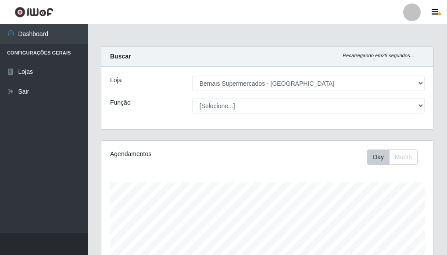
select select "249"
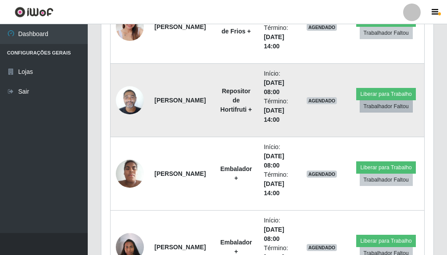
scroll to position [658, 0]
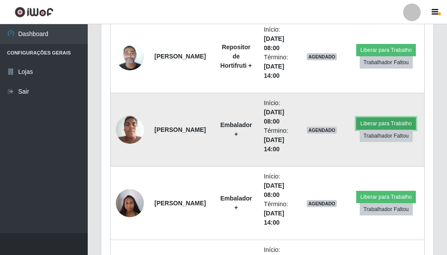
click at [376, 122] on button "Liberar para Trabalho" at bounding box center [385, 123] width 59 height 12
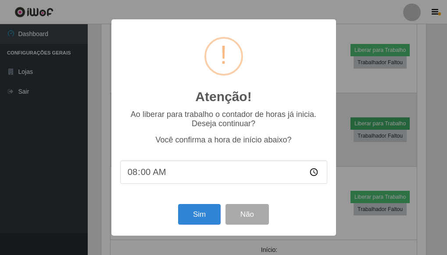
scroll to position [182, 327]
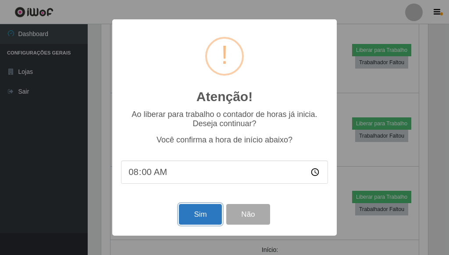
click at [197, 211] on button "Sim" at bounding box center [200, 214] width 43 height 21
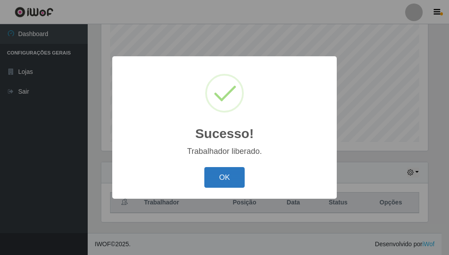
click at [223, 169] on button "OK" at bounding box center [224, 177] width 41 height 21
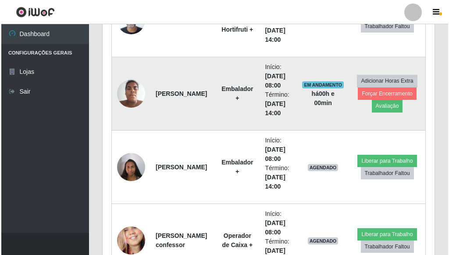
scroll to position [742, 0]
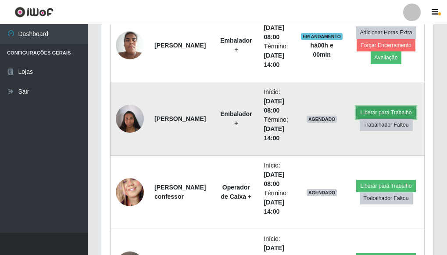
click at [368, 108] on button "Liberar para Trabalho" at bounding box center [385, 112] width 59 height 12
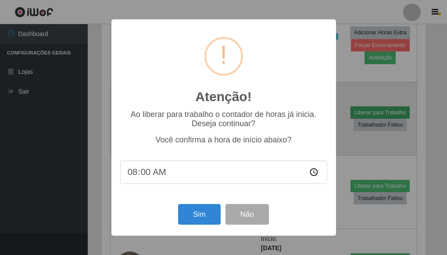
scroll to position [182, 327]
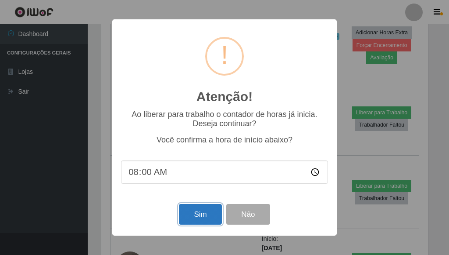
click at [203, 210] on button "Sim" at bounding box center [200, 214] width 43 height 21
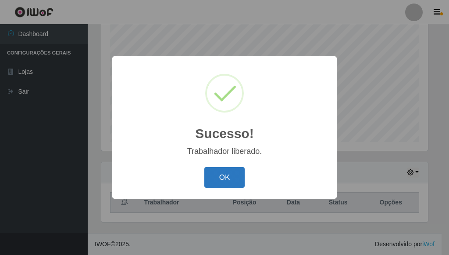
click at [234, 178] on button "OK" at bounding box center [224, 177] width 41 height 21
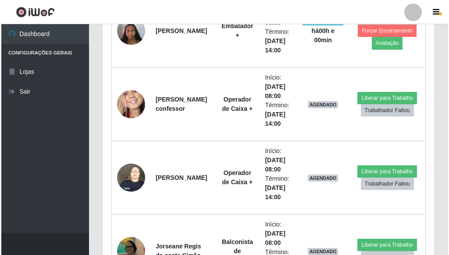
scroll to position [874, 0]
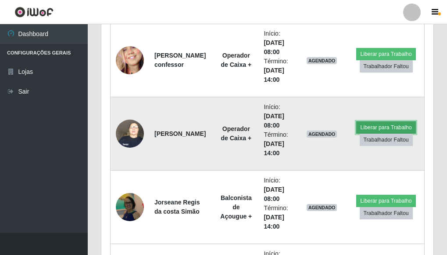
click at [367, 125] on button "Liberar para Trabalho" at bounding box center [385, 127] width 59 height 12
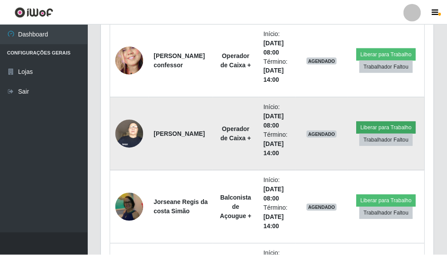
scroll to position [182, 327]
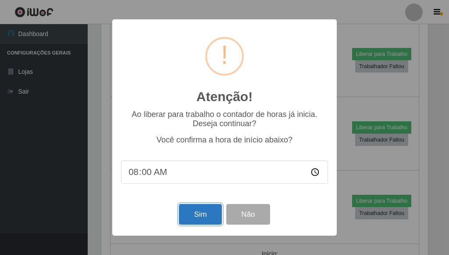
click at [197, 219] on button "Sim" at bounding box center [200, 214] width 43 height 21
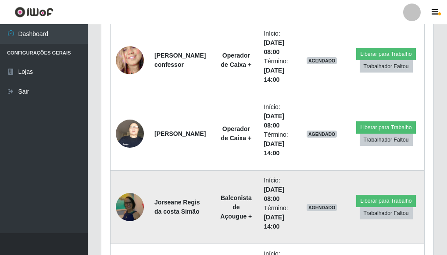
scroll to position [0, 0]
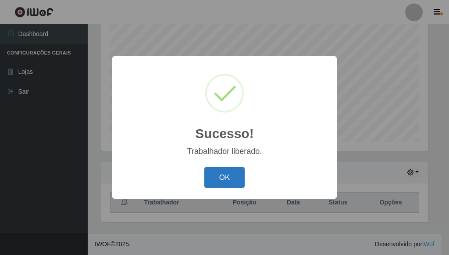
click at [230, 178] on button "OK" at bounding box center [224, 177] width 41 height 21
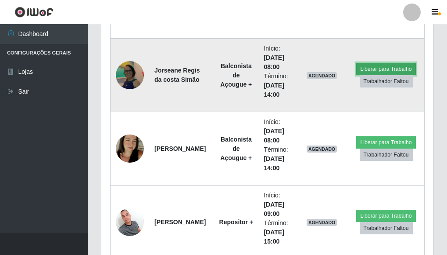
click at [361, 66] on button "Liberar para Trabalho" at bounding box center [385, 69] width 59 height 12
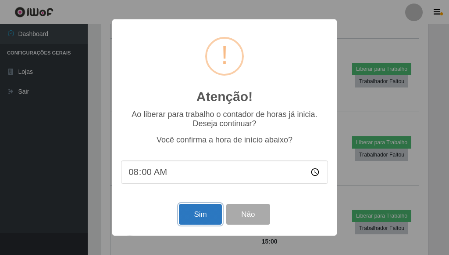
click at [199, 210] on button "Sim" at bounding box center [200, 214] width 43 height 21
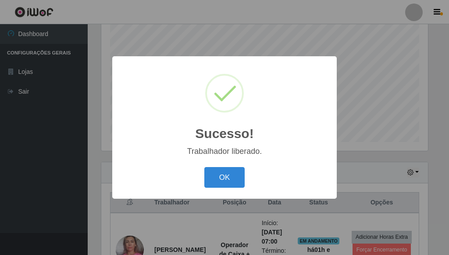
click at [251, 173] on div "OK Cancel" at bounding box center [224, 177] width 207 height 25
click at [239, 173] on button "OK" at bounding box center [224, 177] width 41 height 21
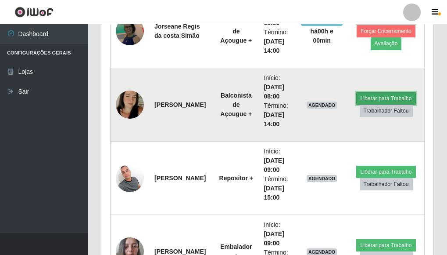
click at [387, 93] on button "Liberar para Trabalho" at bounding box center [385, 98] width 59 height 12
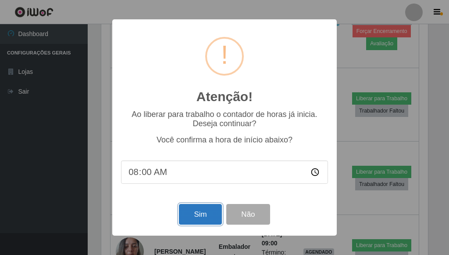
click at [201, 209] on button "Sim" at bounding box center [200, 214] width 43 height 21
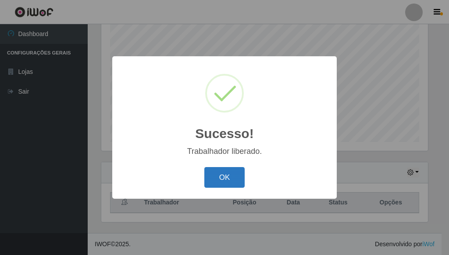
click at [224, 176] on button "OK" at bounding box center [224, 177] width 41 height 21
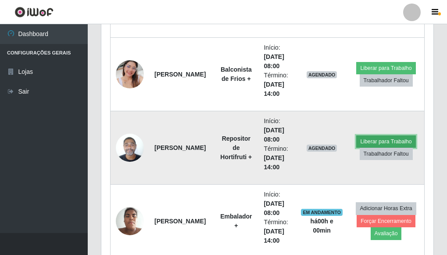
click at [377, 139] on button "Liberar para Trabalho" at bounding box center [385, 141] width 59 height 12
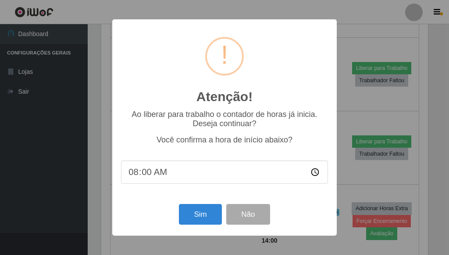
click at [354, 110] on div "Atenção! × Ao liberar para trabalho o contador de horas já inicia. Deseja conti…" at bounding box center [224, 127] width 449 height 255
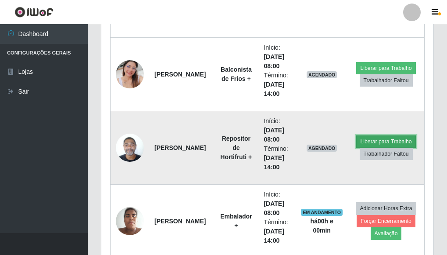
click at [370, 137] on button "Liberar para Trabalho" at bounding box center [385, 141] width 59 height 12
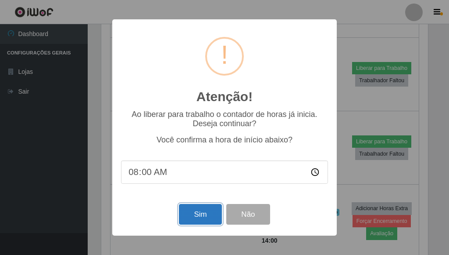
click at [200, 211] on button "Sim" at bounding box center [200, 214] width 43 height 21
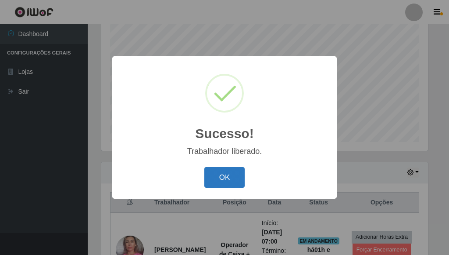
click at [215, 181] on button "OK" at bounding box center [224, 177] width 41 height 21
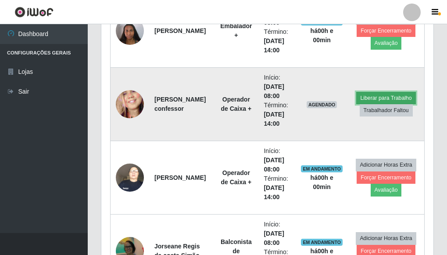
click at [388, 97] on button "Liberar para Trabalho" at bounding box center [385, 98] width 59 height 12
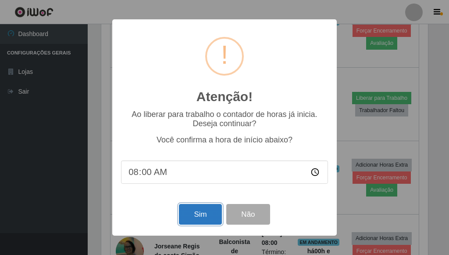
click at [199, 209] on button "Sim" at bounding box center [200, 214] width 43 height 21
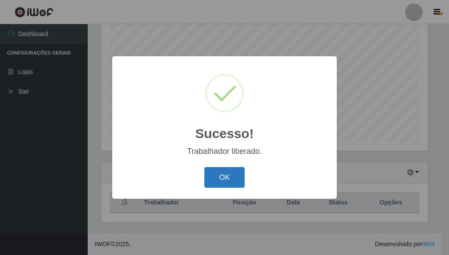
click at [220, 175] on button "OK" at bounding box center [224, 177] width 41 height 21
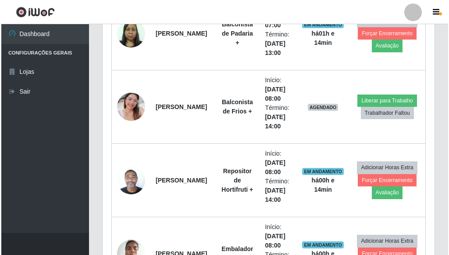
scroll to position [523, 0]
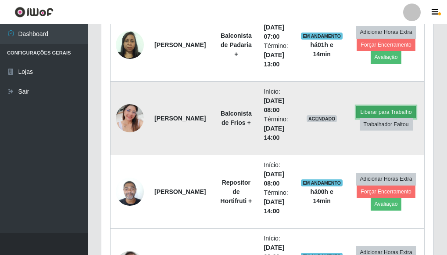
click at [388, 109] on button "Liberar para Trabalho" at bounding box center [385, 112] width 59 height 12
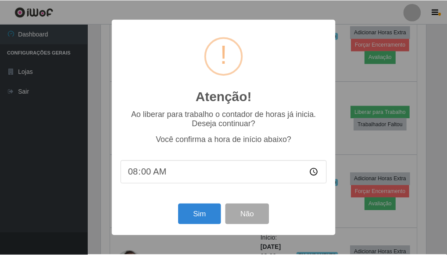
scroll to position [182, 327]
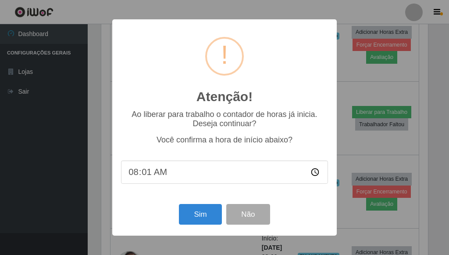
type input "08:10"
click at [192, 219] on button "Sim" at bounding box center [200, 214] width 43 height 21
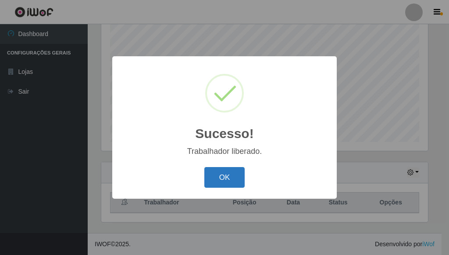
click at [233, 169] on button "OK" at bounding box center [224, 177] width 41 height 21
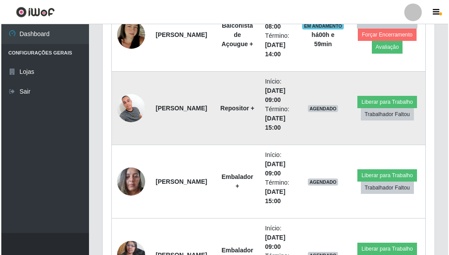
scroll to position [1137, 0]
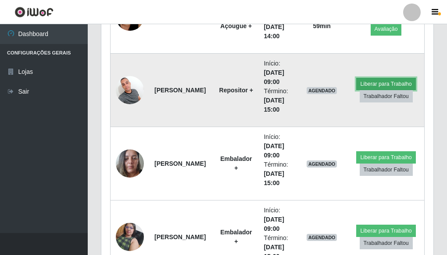
click at [390, 79] on button "Liberar para Trabalho" at bounding box center [385, 84] width 59 height 12
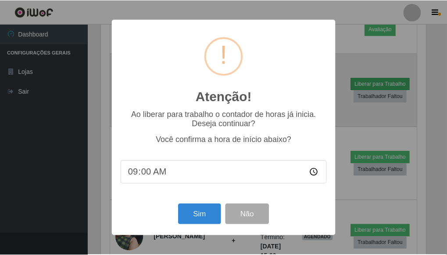
scroll to position [182, 327]
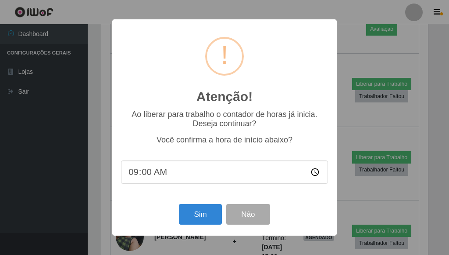
click at [382, 65] on div "Atenção! × Ao liberar para trabalho o contador de horas já inicia. Deseja conti…" at bounding box center [224, 127] width 449 height 255
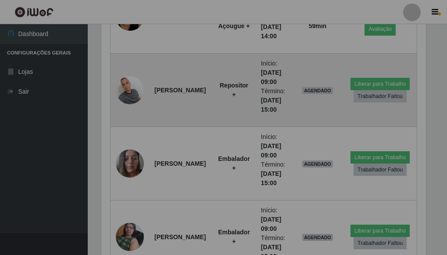
scroll to position [182, 332]
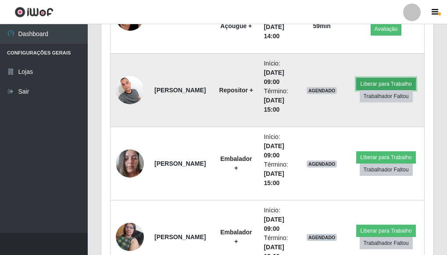
click at [364, 80] on button "Liberar para Trabalho" at bounding box center [385, 84] width 59 height 12
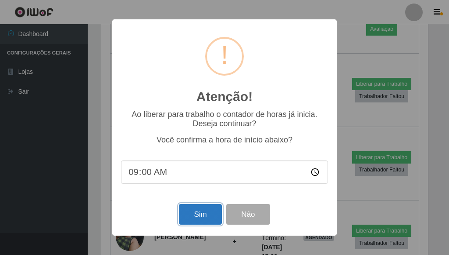
click at [197, 213] on button "Sim" at bounding box center [200, 214] width 43 height 21
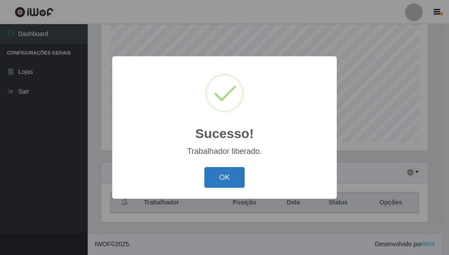
click at [218, 183] on button "OK" at bounding box center [224, 177] width 41 height 21
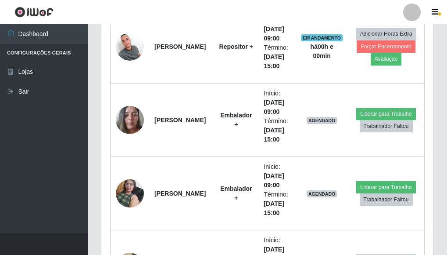
scroll to position [1181, 0]
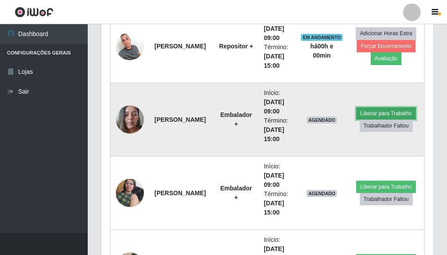
click at [369, 111] on button "Liberar para Trabalho" at bounding box center [385, 113] width 59 height 12
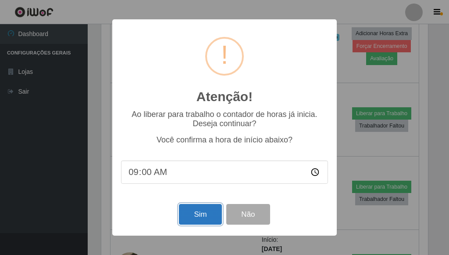
click at [197, 213] on button "Sim" at bounding box center [200, 214] width 43 height 21
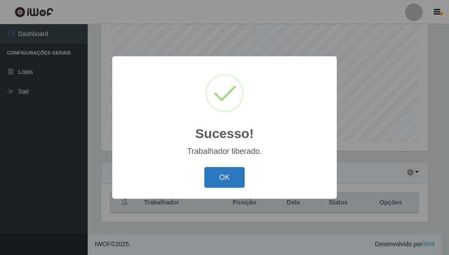
click at [224, 180] on button "OK" at bounding box center [224, 177] width 41 height 21
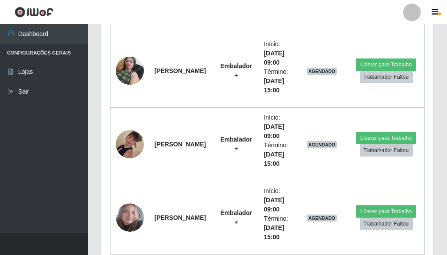
scroll to position [1313, 0]
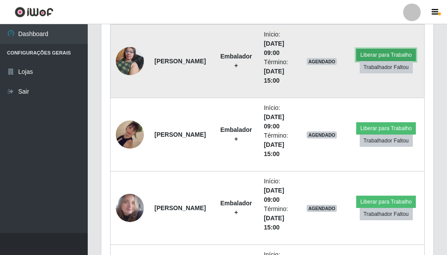
click at [384, 50] on button "Liberar para Trabalho" at bounding box center [385, 55] width 59 height 12
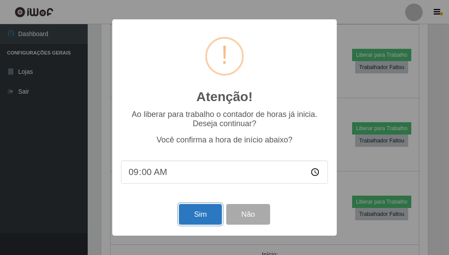
click at [190, 208] on button "Sim" at bounding box center [200, 214] width 43 height 21
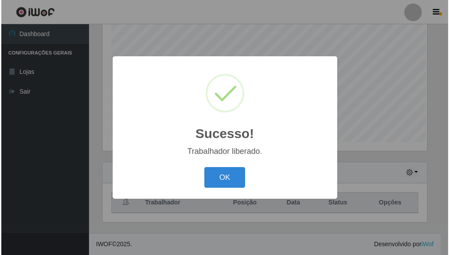
scroll to position [172, 0]
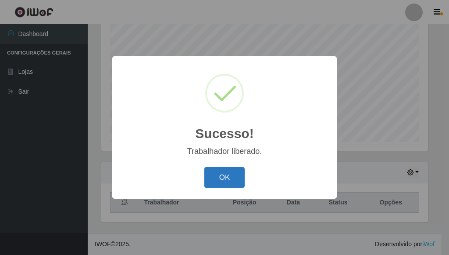
click at [233, 176] on button "OK" at bounding box center [224, 177] width 41 height 21
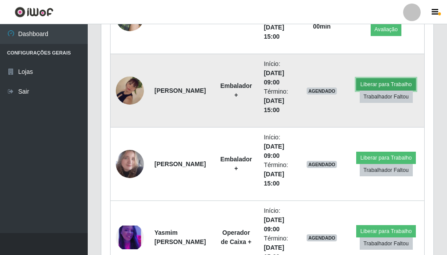
click at [384, 80] on button "Liberar para Trabalho" at bounding box center [385, 84] width 59 height 12
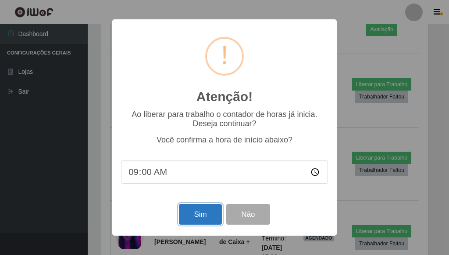
click at [197, 216] on button "Sim" at bounding box center [200, 214] width 43 height 21
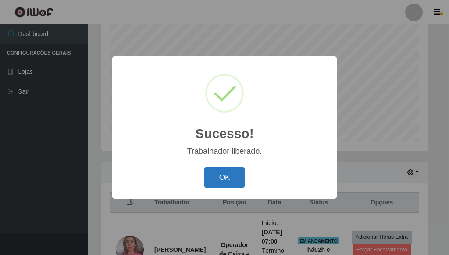
click at [236, 187] on button "OK" at bounding box center [224, 177] width 41 height 21
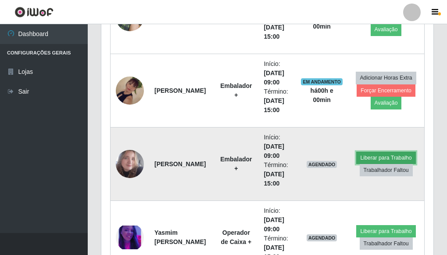
click at [377, 154] on button "Liberar para Trabalho" at bounding box center [385, 157] width 59 height 12
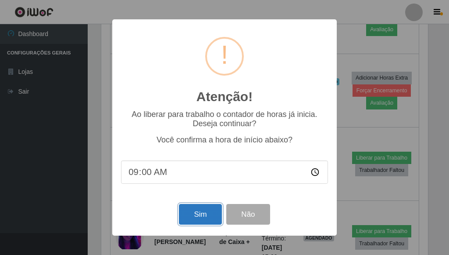
click at [201, 217] on button "Sim" at bounding box center [200, 214] width 43 height 21
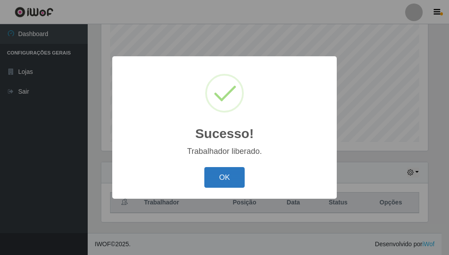
click at [225, 177] on button "OK" at bounding box center [224, 177] width 41 height 21
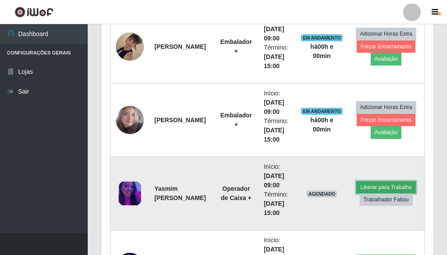
click at [373, 185] on button "Liberar para Trabalho" at bounding box center [385, 187] width 59 height 12
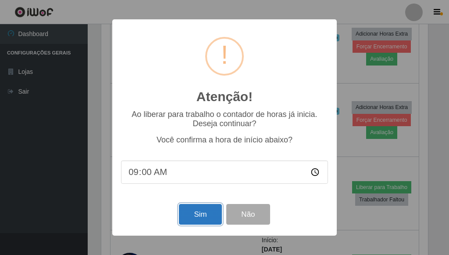
click at [210, 219] on button "Sim" at bounding box center [200, 214] width 43 height 21
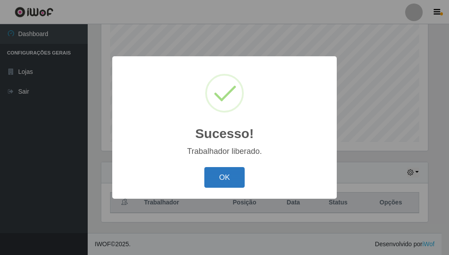
click at [232, 180] on button "OK" at bounding box center [224, 177] width 41 height 21
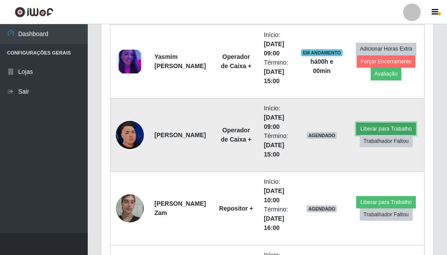
click at [395, 128] on button "Liberar para Trabalho" at bounding box center [385, 128] width 59 height 12
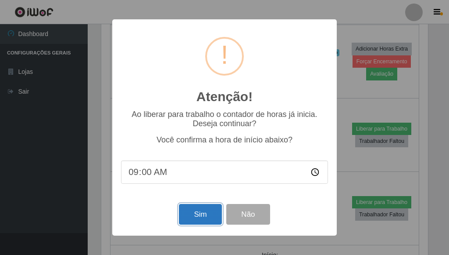
click at [197, 217] on button "Sim" at bounding box center [200, 214] width 43 height 21
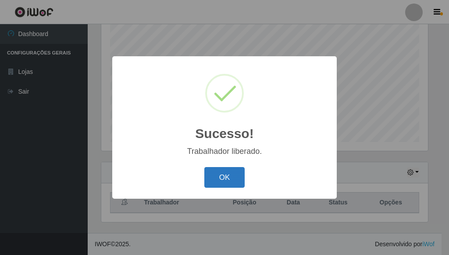
click at [219, 178] on button "OK" at bounding box center [224, 177] width 41 height 21
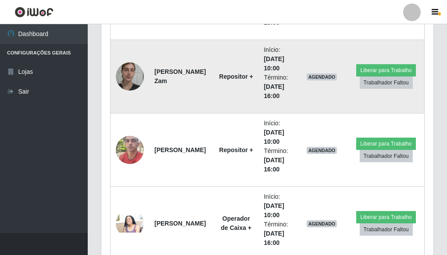
scroll to position [1708, 0]
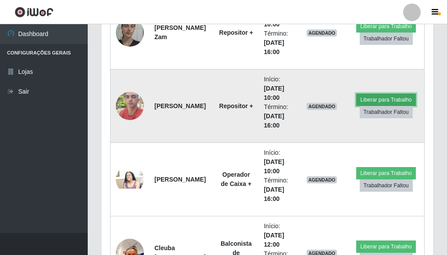
click at [380, 99] on button "Liberar para Trabalho" at bounding box center [385, 99] width 59 height 12
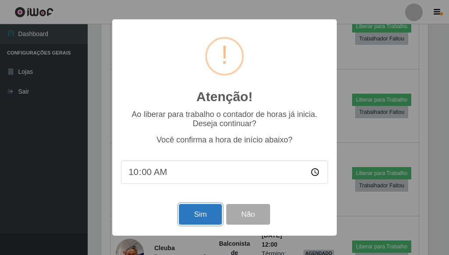
click at [205, 218] on button "Sim" at bounding box center [200, 214] width 43 height 21
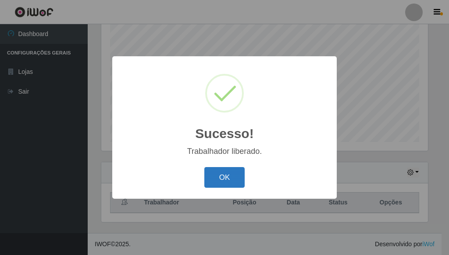
click at [234, 178] on button "OK" at bounding box center [224, 177] width 41 height 21
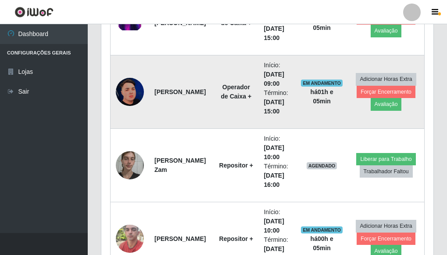
scroll to position [1576, 0]
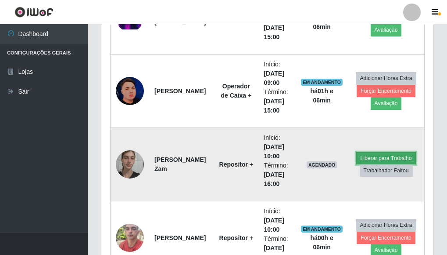
click at [384, 156] on button "Liberar para Trabalho" at bounding box center [385, 158] width 59 height 12
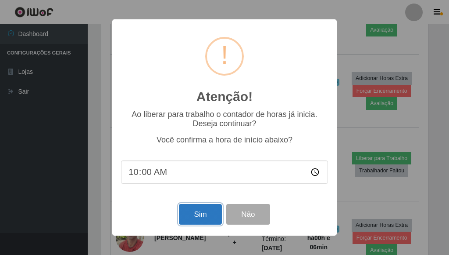
click at [203, 215] on button "Sim" at bounding box center [200, 214] width 43 height 21
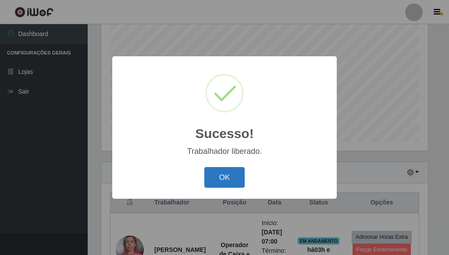
click at [231, 183] on button "OK" at bounding box center [224, 177] width 41 height 21
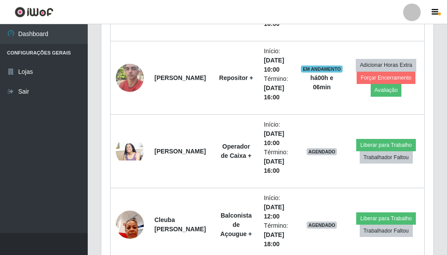
scroll to position [1752, 0]
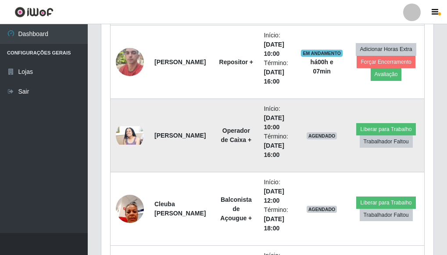
click at [133, 136] on img at bounding box center [130, 135] width 28 height 19
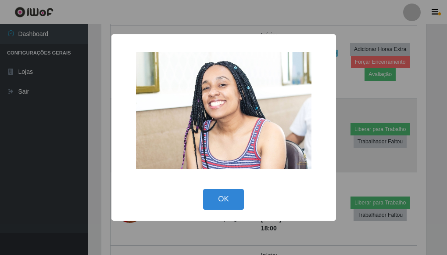
scroll to position [182, 327]
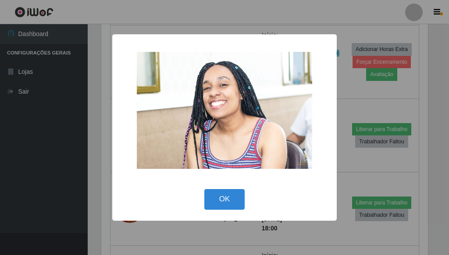
click at [356, 176] on div "× OK Cancel" at bounding box center [224, 127] width 449 height 255
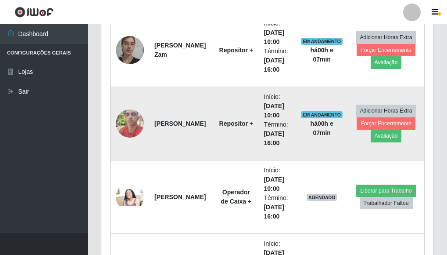
scroll to position [1708, 0]
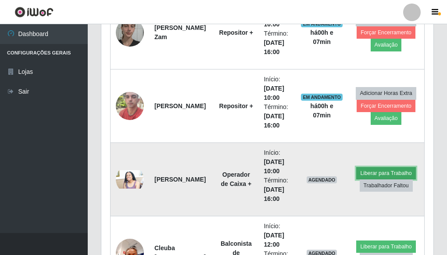
click at [368, 174] on button "Liberar para Trabalho" at bounding box center [385, 173] width 59 height 12
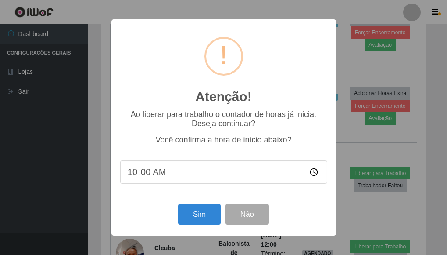
scroll to position [182, 327]
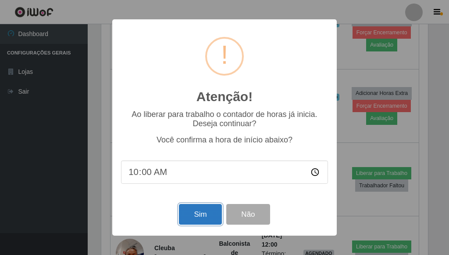
click at [204, 217] on button "Sim" at bounding box center [200, 214] width 43 height 21
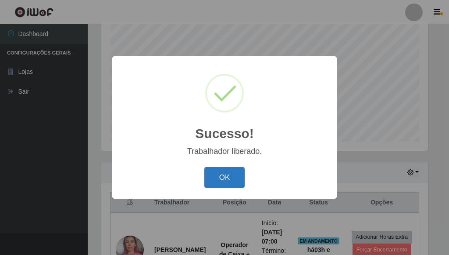
click at [232, 180] on button "OK" at bounding box center [224, 177] width 41 height 21
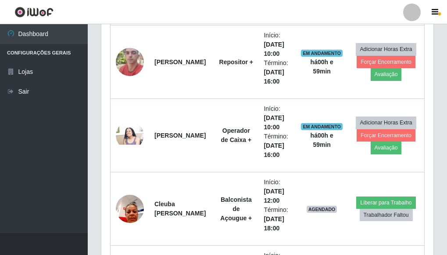
scroll to position [1974, 0]
